Goal: Navigation & Orientation: Find specific page/section

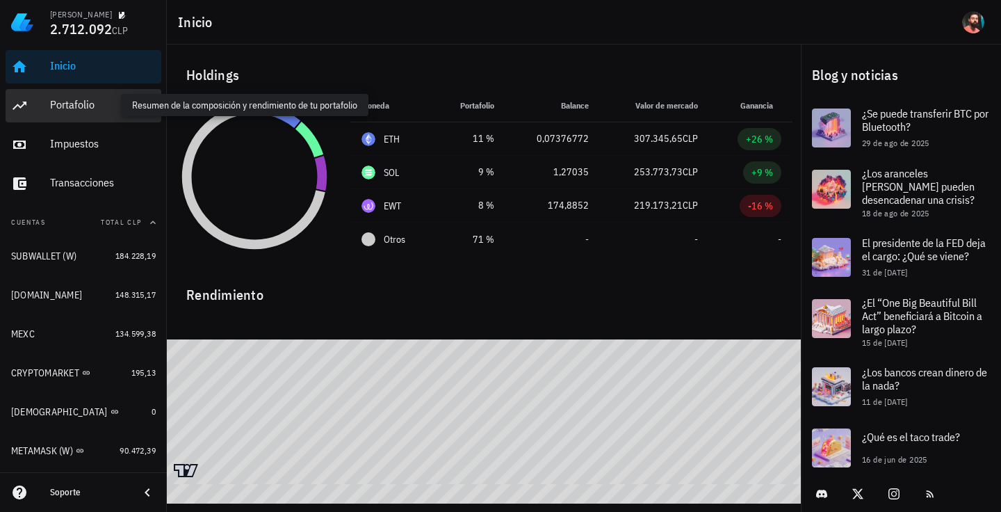
click at [65, 104] on div "Portafolio" at bounding box center [103, 104] width 106 height 13
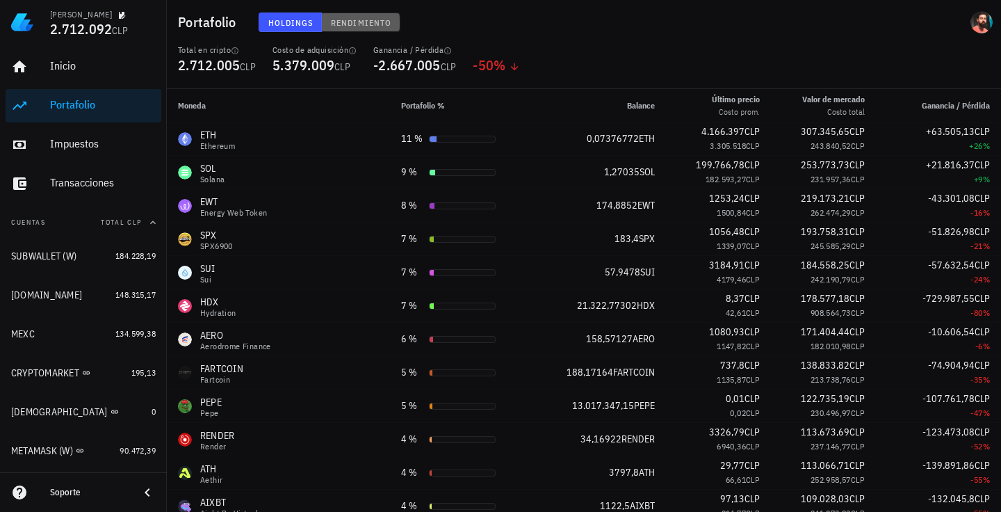
click at [359, 13] on button "Rendimiento" at bounding box center [361, 22] width 79 height 19
